Goal: Transaction & Acquisition: Book appointment/travel/reservation

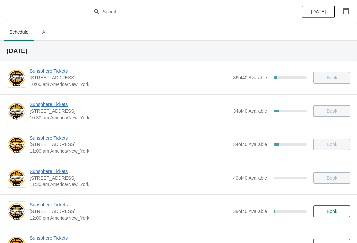
click at [332, 213] on span "Book" at bounding box center [331, 210] width 11 height 5
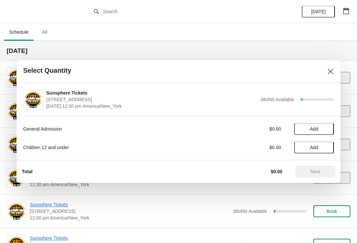
click at [327, 127] on span "Add" at bounding box center [314, 128] width 28 height 5
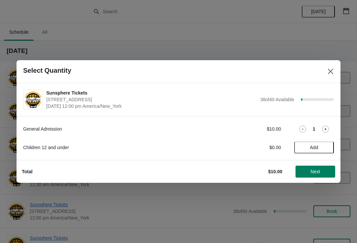
click at [328, 131] on icon at bounding box center [325, 128] width 7 height 7
click at [328, 128] on icon at bounding box center [325, 128] width 7 height 7
click at [327, 127] on icon at bounding box center [325, 128] width 7 height 7
click at [325, 129] on icon at bounding box center [325, 129] width 2 height 2
click at [325, 131] on icon at bounding box center [325, 128] width 7 height 7
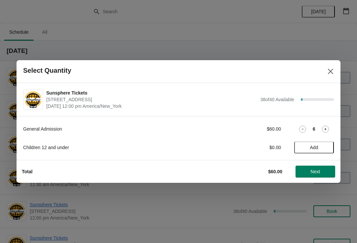
click at [327, 128] on icon at bounding box center [325, 128] width 7 height 7
click at [326, 128] on icon at bounding box center [325, 128] width 7 height 7
click at [327, 129] on icon at bounding box center [325, 128] width 7 height 7
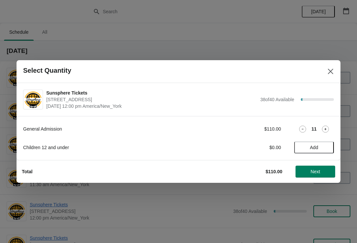
click at [328, 130] on icon at bounding box center [325, 128] width 7 height 7
click at [328, 128] on icon at bounding box center [325, 128] width 7 height 7
click at [328, 130] on icon at bounding box center [325, 128] width 7 height 7
click at [328, 129] on icon at bounding box center [325, 128] width 7 height 7
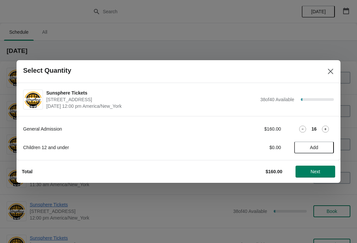
click at [327, 129] on icon at bounding box center [325, 128] width 7 height 7
click at [327, 132] on icon at bounding box center [325, 128] width 7 height 7
click at [327, 131] on icon at bounding box center [325, 128] width 7 height 7
click at [325, 130] on icon at bounding box center [325, 128] width 7 height 7
click at [324, 129] on icon at bounding box center [325, 128] width 7 height 7
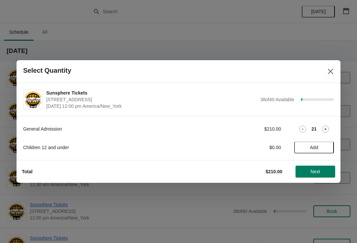
click at [323, 128] on icon at bounding box center [325, 128] width 7 height 7
click at [324, 131] on icon at bounding box center [325, 128] width 7 height 7
click at [322, 126] on icon at bounding box center [325, 128] width 7 height 7
click at [320, 124] on div "General Admission $240.00 24" at bounding box center [178, 129] width 310 height 12
click at [323, 126] on icon at bounding box center [325, 128] width 7 height 7
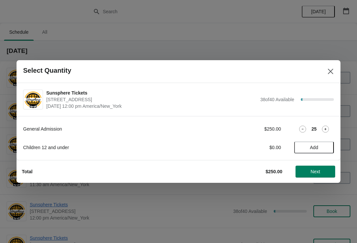
click at [323, 127] on icon at bounding box center [325, 128] width 7 height 7
click at [326, 130] on icon at bounding box center [325, 128] width 7 height 7
click at [327, 129] on icon at bounding box center [325, 128] width 7 height 7
click at [325, 128] on icon at bounding box center [325, 128] width 7 height 7
click at [325, 131] on icon at bounding box center [325, 128] width 7 height 7
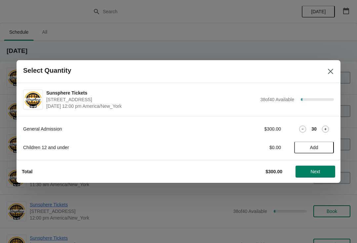
click at [324, 132] on icon at bounding box center [325, 128] width 7 height 7
click at [326, 129] on icon at bounding box center [325, 128] width 7 height 7
click at [324, 131] on icon at bounding box center [325, 128] width 7 height 7
click at [326, 130] on icon at bounding box center [325, 128] width 7 height 7
click at [327, 130] on icon at bounding box center [325, 128] width 7 height 7
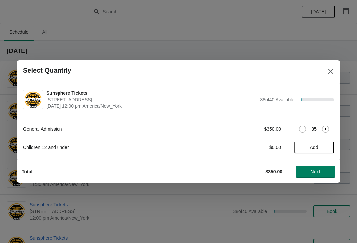
click at [338, 132] on div "General Admission $350.00 35 Children 12 and under $0.00 Add" at bounding box center [179, 138] width 324 height 44
click at [340, 138] on div at bounding box center [178, 121] width 357 height 243
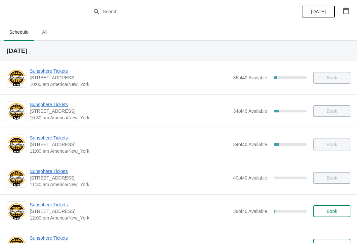
click at [339, 136] on div "Sunsphere Tickets [STREET_ADDRESS] 11:00 am America/New_York 34 of 40 Available…" at bounding box center [190, 144] width 320 height 20
click at [337, 203] on div "Sunsphere Tickets [STREET_ADDRESS] 12:00 pm [GEOGRAPHIC_DATA]/New_York 38 of 40…" at bounding box center [190, 211] width 320 height 20
click at [335, 212] on span "Book" at bounding box center [331, 210] width 11 height 5
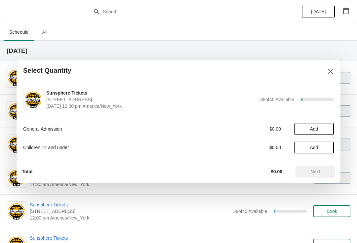
click at [330, 127] on button "Add" at bounding box center [314, 129] width 40 height 12
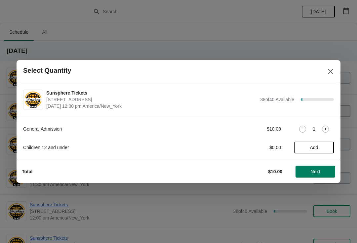
click at [324, 132] on icon at bounding box center [325, 128] width 7 height 7
click at [314, 174] on span "Next" at bounding box center [315, 171] width 10 height 5
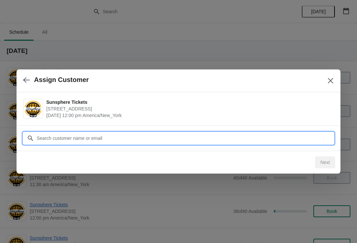
click at [270, 135] on input "Customer" at bounding box center [184, 138] width 297 height 12
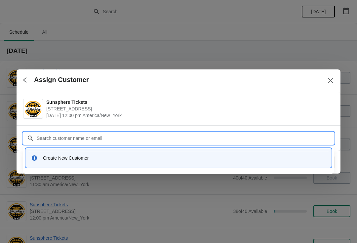
click at [126, 154] on div "Create New Customer" at bounding box center [178, 158] width 300 height 14
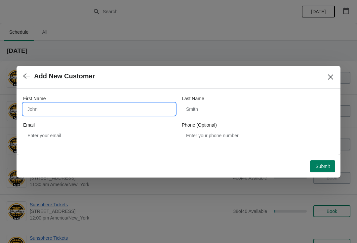
click at [119, 114] on input "First Name" at bounding box center [99, 109] width 152 height 12
type input "W"
click at [322, 160] on button "Submit" at bounding box center [322, 166] width 25 height 12
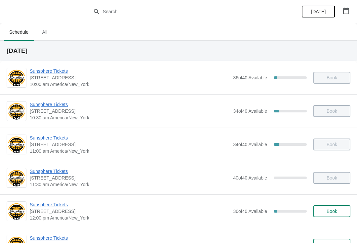
click at [333, 213] on span "Book" at bounding box center [331, 210] width 11 height 5
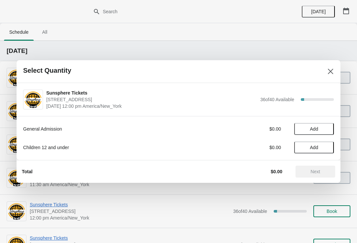
click at [332, 132] on button "Add" at bounding box center [314, 129] width 40 height 12
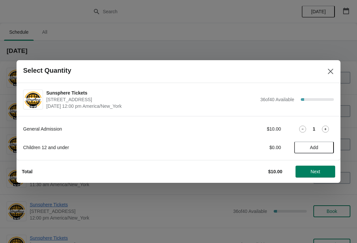
click at [326, 131] on icon at bounding box center [325, 128] width 7 height 7
click at [331, 126] on div "3" at bounding box center [314, 128] width 40 height 7
click at [328, 130] on icon at bounding box center [325, 128] width 7 height 7
click at [332, 129] on div "4" at bounding box center [314, 128] width 40 height 7
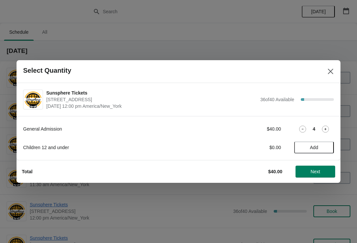
click at [328, 127] on icon at bounding box center [325, 128] width 7 height 7
click at [328, 128] on icon at bounding box center [325, 128] width 7 height 7
click at [327, 126] on icon at bounding box center [325, 128] width 7 height 7
click at [328, 127] on icon at bounding box center [325, 128] width 7 height 7
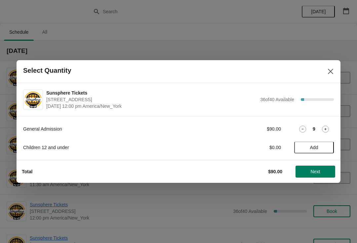
click at [326, 129] on icon at bounding box center [325, 128] width 7 height 7
click at [325, 129] on icon at bounding box center [325, 129] width 2 height 2
click at [325, 130] on icon at bounding box center [325, 128] width 7 height 7
click at [325, 131] on icon at bounding box center [325, 128] width 7 height 7
click at [328, 128] on icon at bounding box center [325, 128] width 7 height 7
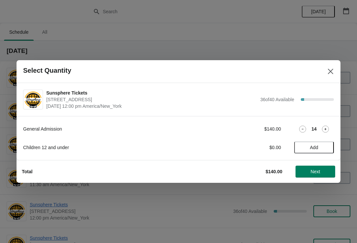
click at [329, 125] on div "14" at bounding box center [314, 128] width 40 height 7
click at [325, 129] on icon at bounding box center [325, 129] width 2 height 2
click at [325, 132] on icon at bounding box center [325, 128] width 7 height 7
click at [326, 127] on icon at bounding box center [325, 128] width 7 height 7
click at [328, 131] on icon at bounding box center [325, 128] width 7 height 7
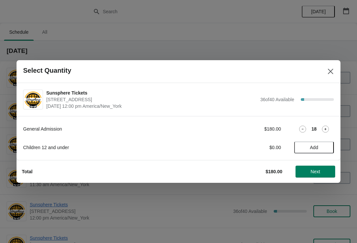
click at [328, 129] on icon at bounding box center [325, 128] width 7 height 7
click at [326, 128] on icon at bounding box center [325, 128] width 7 height 7
click at [325, 129] on icon at bounding box center [325, 129] width 2 height 2
click at [327, 129] on icon at bounding box center [325, 128] width 7 height 7
click at [325, 129] on icon at bounding box center [325, 129] width 2 height 2
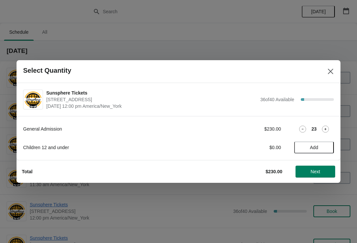
click at [326, 129] on icon at bounding box center [325, 128] width 7 height 7
click at [325, 130] on icon at bounding box center [325, 128] width 7 height 7
click at [325, 131] on icon at bounding box center [325, 128] width 7 height 7
click at [327, 129] on icon at bounding box center [325, 128] width 7 height 7
click at [326, 130] on icon at bounding box center [325, 128] width 7 height 7
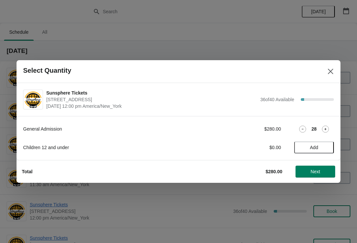
click at [327, 127] on icon at bounding box center [325, 128] width 7 height 7
click at [325, 129] on icon at bounding box center [325, 129] width 2 height 2
click at [324, 128] on icon at bounding box center [325, 128] width 7 height 7
click at [322, 129] on icon at bounding box center [325, 128] width 7 height 7
click at [322, 132] on icon at bounding box center [325, 128] width 7 height 7
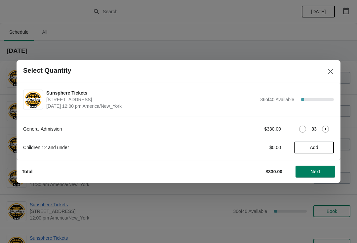
click at [323, 136] on div "General Admission $330.00 33 Children 12 and under $0.00 Add" at bounding box center [178, 134] width 310 height 37
click at [326, 129] on icon at bounding box center [325, 128] width 7 height 7
click at [327, 127] on icon at bounding box center [325, 128] width 7 height 7
click at [326, 126] on icon at bounding box center [325, 128] width 7 height 7
click at [328, 128] on icon at bounding box center [325, 128] width 7 height 7
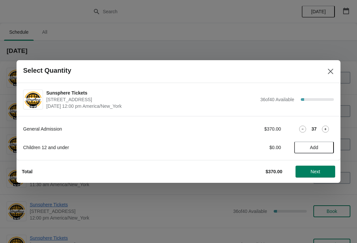
click at [327, 128] on icon at bounding box center [325, 128] width 7 height 7
click at [326, 127] on icon at bounding box center [325, 128] width 7 height 7
click at [326, 130] on icon at bounding box center [325, 128] width 7 height 7
click at [327, 129] on icon at bounding box center [325, 128] width 7 height 7
click at [326, 131] on icon at bounding box center [325, 128] width 7 height 7
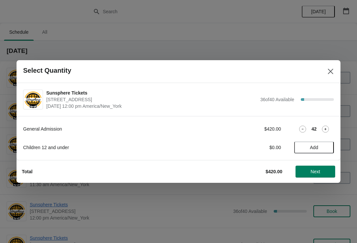
click at [325, 128] on icon at bounding box center [325, 129] width 2 height 2
click at [327, 130] on icon at bounding box center [325, 128] width 7 height 7
click at [327, 128] on icon at bounding box center [325, 128] width 7 height 7
click at [328, 130] on icon at bounding box center [325, 128] width 7 height 7
click at [326, 129] on icon at bounding box center [325, 129] width 2 height 2
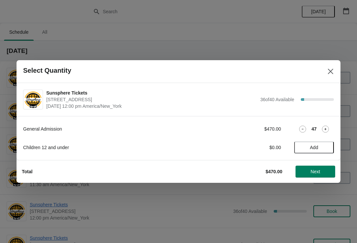
click at [325, 129] on icon at bounding box center [325, 129] width 2 height 2
click at [325, 131] on icon at bounding box center [325, 128] width 7 height 7
click at [326, 130] on icon at bounding box center [325, 128] width 7 height 7
click at [327, 127] on icon at bounding box center [325, 128] width 7 height 7
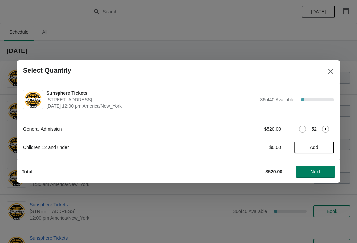
click at [325, 128] on icon at bounding box center [325, 129] width 2 height 2
click at [327, 130] on icon at bounding box center [325, 128] width 7 height 7
click at [326, 130] on icon at bounding box center [325, 128] width 7 height 7
click at [324, 132] on icon at bounding box center [325, 128] width 7 height 7
click at [326, 128] on icon at bounding box center [325, 128] width 7 height 7
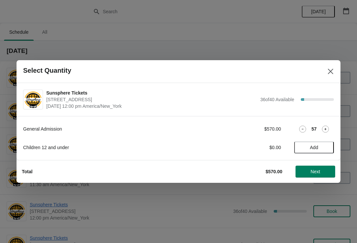
click at [325, 132] on icon at bounding box center [325, 128] width 7 height 7
click at [327, 131] on icon at bounding box center [325, 128] width 7 height 7
click at [328, 129] on icon at bounding box center [325, 128] width 7 height 7
click at [328, 128] on icon at bounding box center [325, 128] width 7 height 7
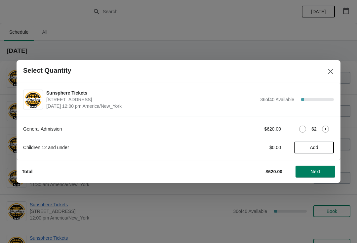
click at [328, 128] on icon at bounding box center [325, 128] width 7 height 7
click at [327, 125] on icon at bounding box center [325, 128] width 7 height 7
click at [316, 168] on button "Next" at bounding box center [315, 171] width 40 height 12
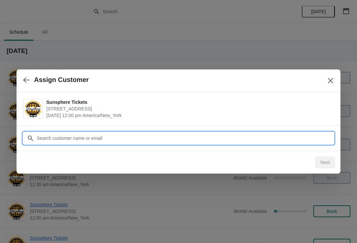
click at [316, 141] on input "Customer" at bounding box center [184, 138] width 297 height 12
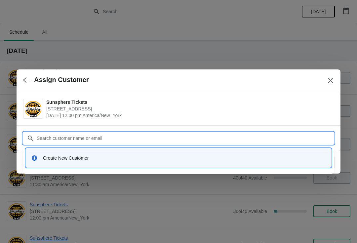
click at [213, 163] on div "Create New Customer" at bounding box center [178, 158] width 300 height 14
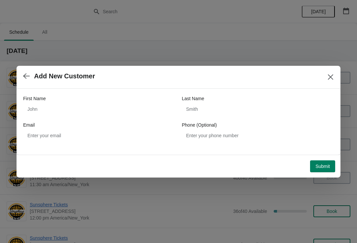
click at [128, 123] on div "Email" at bounding box center [99, 125] width 152 height 7
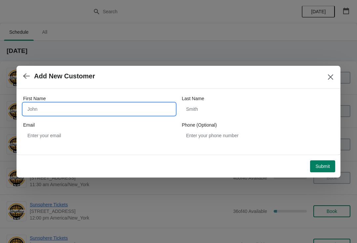
click at [107, 111] on input "First Name" at bounding box center [99, 109] width 152 height 12
type input "W"
click at [322, 157] on div "Submit" at bounding box center [177, 164] width 316 height 15
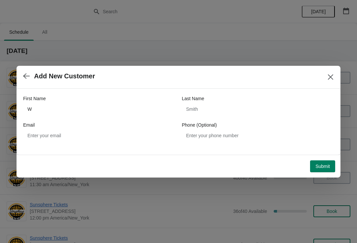
click at [320, 167] on span "Submit" at bounding box center [322, 165] width 15 height 5
